Goal: Book appointment/travel/reservation

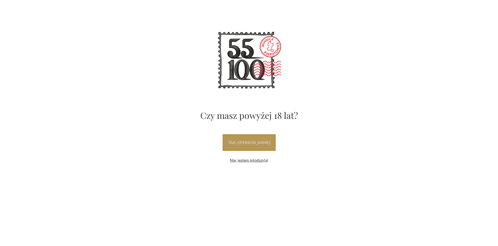
click at [241, 143] on link "tak, i uwielbiam wino" at bounding box center [248, 142] width 53 height 17
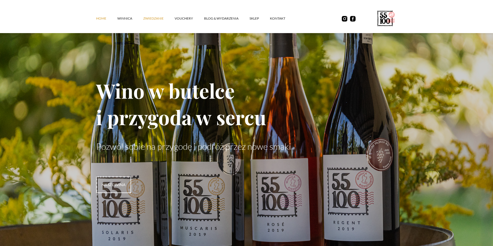
click at [155, 20] on link "ZWIEDZANIE" at bounding box center [158, 18] width 31 height 17
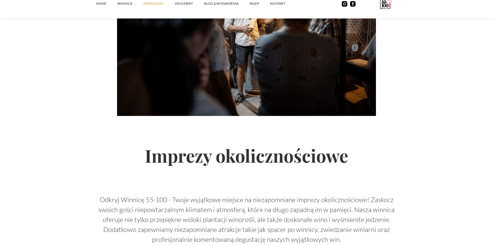
scroll to position [615, 0]
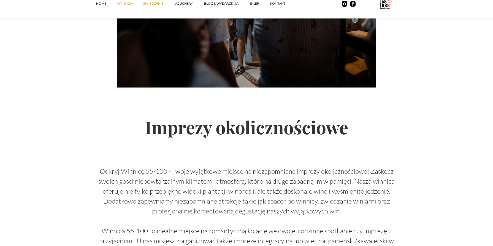
click at [125, 4] on link "winnica" at bounding box center [130, 3] width 26 height 17
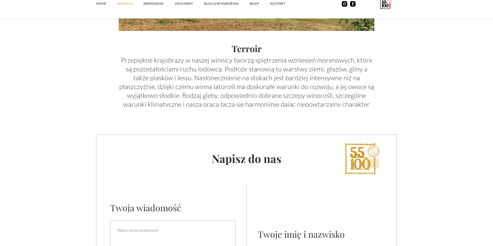
scroll to position [2102, 0]
